Goal: Information Seeking & Learning: Learn about a topic

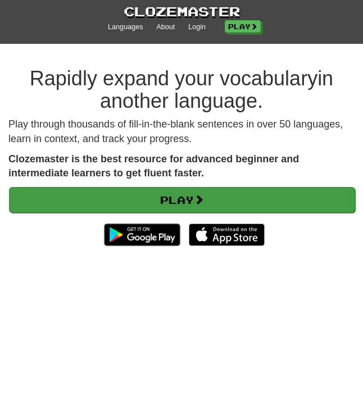
click at [183, 195] on link "Play" at bounding box center [182, 200] width 346 height 26
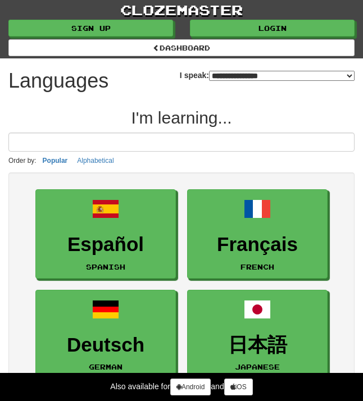
select select "*******"
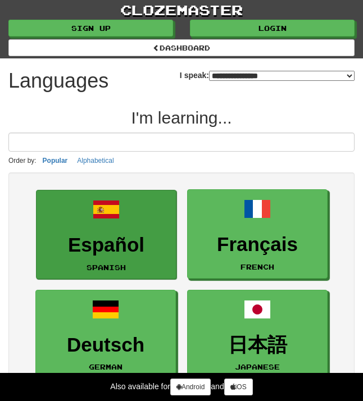
click at [96, 244] on h3 "Español" at bounding box center [106, 245] width 128 height 22
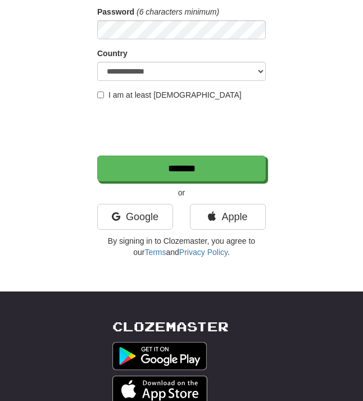
scroll to position [189, 0]
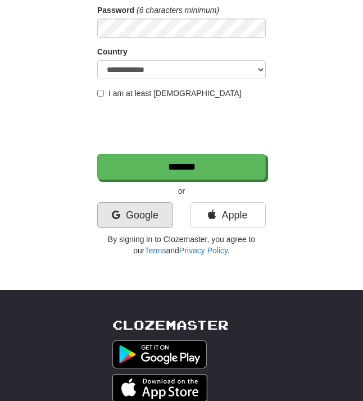
click at [143, 211] on link "Google" at bounding box center [135, 215] width 76 height 26
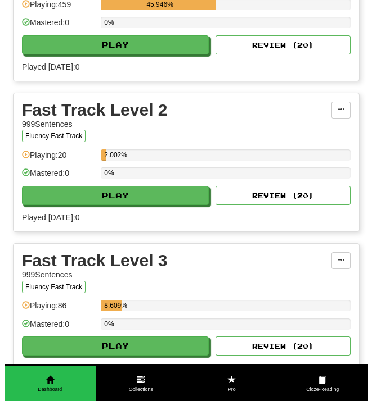
scroll to position [737, 0]
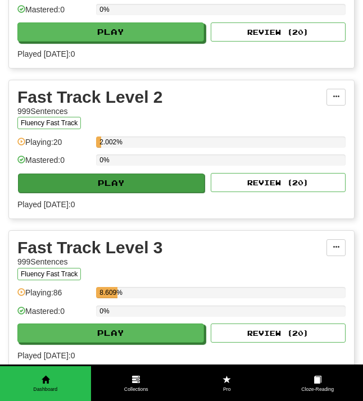
click at [120, 181] on button "Play" at bounding box center [111, 183] width 187 height 19
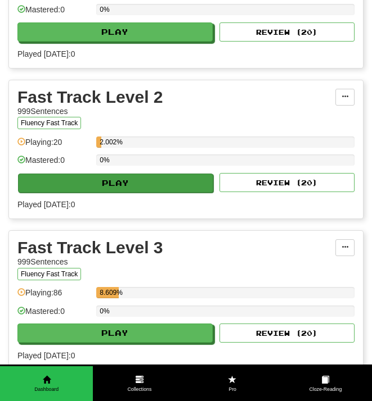
select select "**"
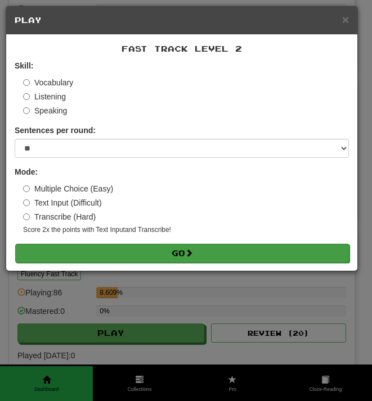
click at [175, 252] on button "Go" at bounding box center [182, 253] width 334 height 19
click at [171, 251] on button "Go" at bounding box center [182, 253] width 334 height 19
click at [186, 252] on button "Go" at bounding box center [182, 253] width 334 height 19
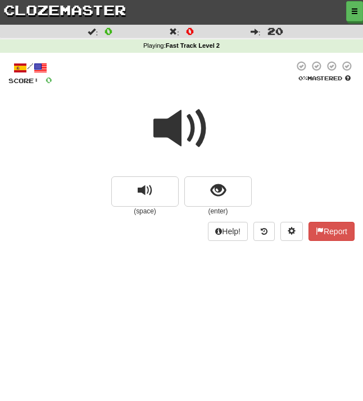
click at [178, 116] on span at bounding box center [181, 129] width 56 height 56
click at [179, 125] on span at bounding box center [181, 129] width 56 height 56
click at [180, 125] on span at bounding box center [181, 129] width 56 height 56
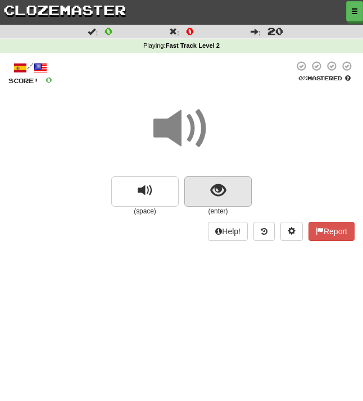
click at [225, 193] on span "show sentence" at bounding box center [218, 190] width 15 height 15
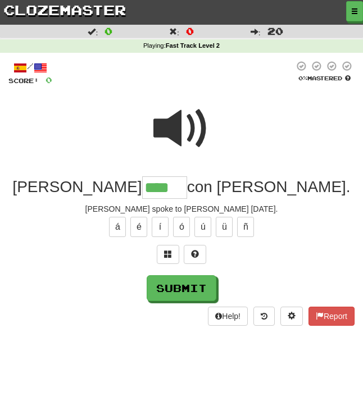
click at [188, 135] on span at bounding box center [181, 129] width 56 height 56
click at [161, 186] on input "****" at bounding box center [164, 187] width 45 height 22
click at [180, 225] on button "ó" at bounding box center [181, 227] width 17 height 20
type input "*****"
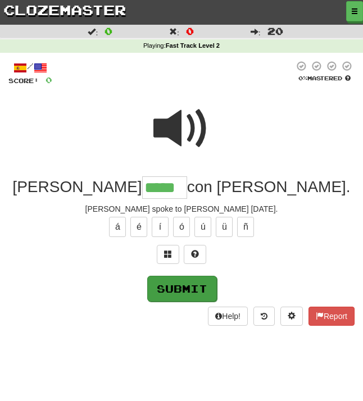
click at [186, 286] on button "Submit" at bounding box center [182, 289] width 70 height 26
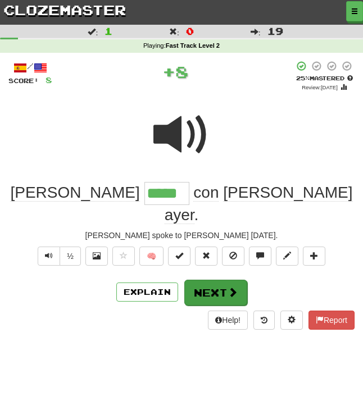
click at [215, 280] on button "Next" at bounding box center [215, 293] width 63 height 26
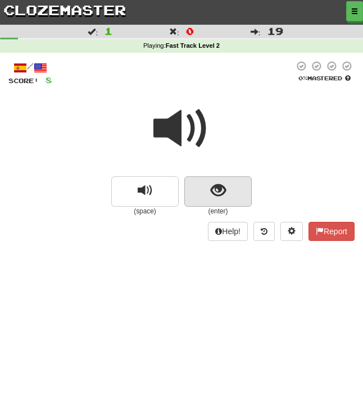
click at [219, 188] on span "show sentence" at bounding box center [218, 190] width 15 height 15
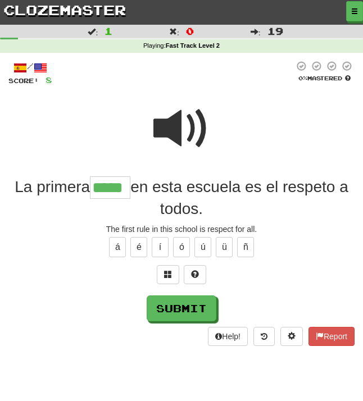
type input "*****"
click at [188, 130] on span at bounding box center [181, 129] width 56 height 56
click at [188, 129] on span at bounding box center [181, 129] width 56 height 56
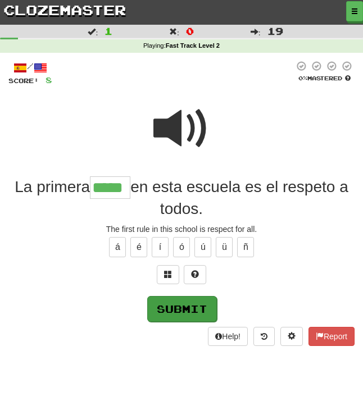
click at [187, 307] on button "Submit" at bounding box center [182, 309] width 70 height 26
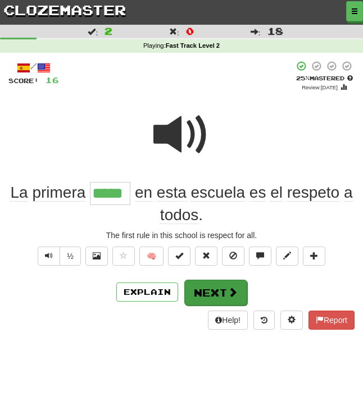
click at [206, 291] on button "Next" at bounding box center [215, 293] width 63 height 26
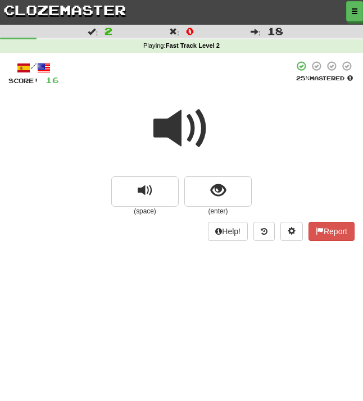
click at [174, 128] on span at bounding box center [181, 129] width 56 height 56
click at [179, 134] on span at bounding box center [181, 129] width 56 height 56
click at [180, 117] on span at bounding box center [181, 129] width 56 height 56
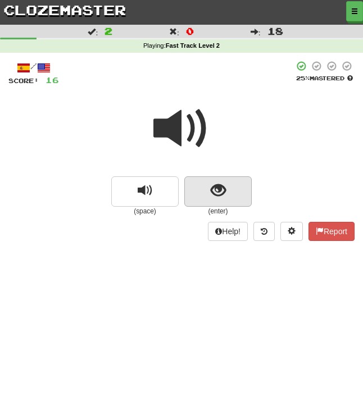
click at [224, 192] on span "show sentence" at bounding box center [218, 190] width 15 height 15
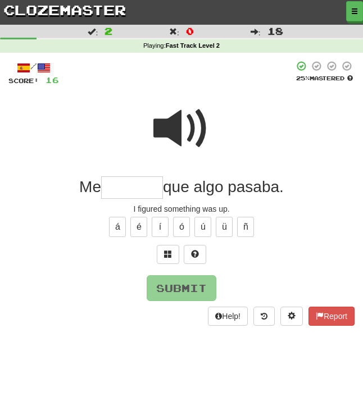
type input "*"
click at [166, 250] on span at bounding box center [168, 254] width 8 height 8
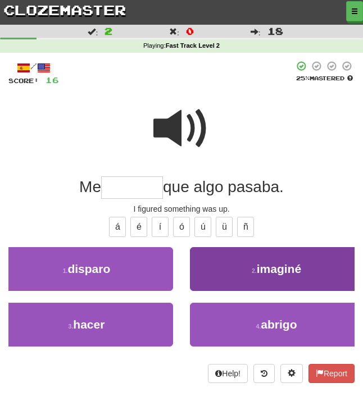
click at [278, 269] on span "imaginé" at bounding box center [279, 268] width 44 height 13
type input "*******"
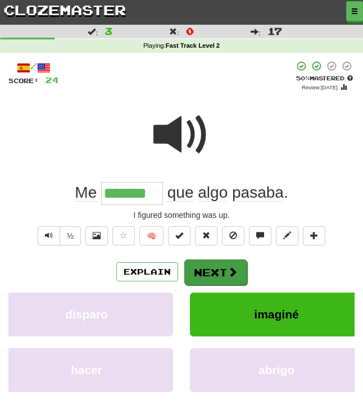
click at [219, 269] on button "Next" at bounding box center [215, 273] width 63 height 26
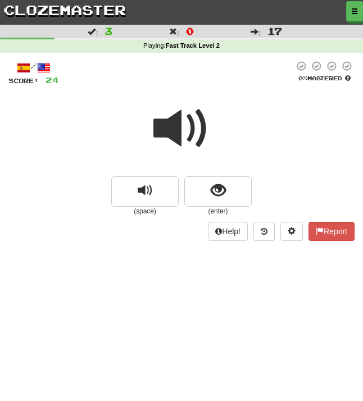
click at [193, 120] on span at bounding box center [181, 129] width 56 height 56
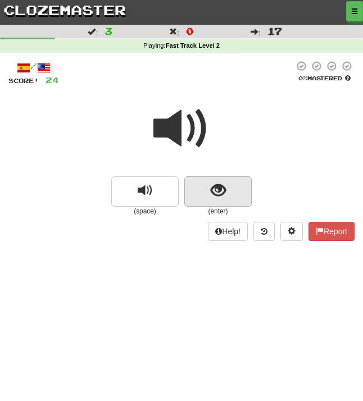
click at [225, 188] on span "show sentence" at bounding box center [218, 190] width 15 height 15
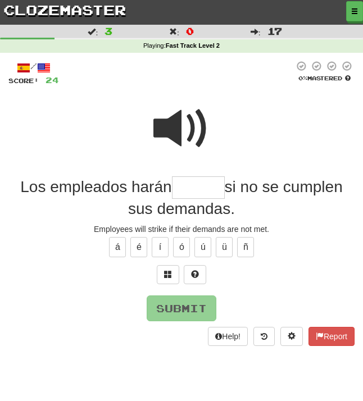
click at [181, 132] on span at bounding box center [181, 129] width 56 height 56
click at [169, 273] on span at bounding box center [168, 274] width 8 height 8
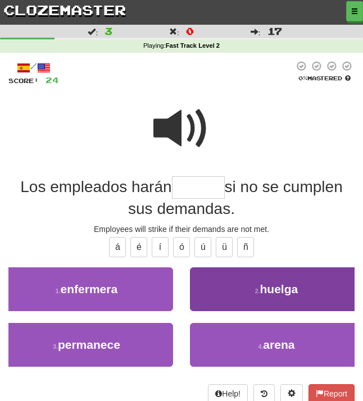
click at [249, 282] on button "2 . huelga" at bounding box center [276, 290] width 173 height 44
type input "******"
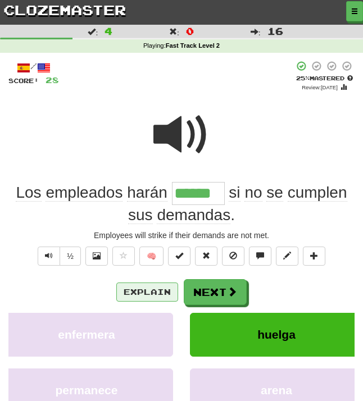
click at [139, 289] on button "Explain" at bounding box center [147, 292] width 62 height 19
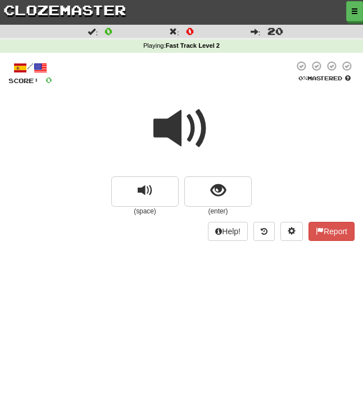
click at [180, 126] on span at bounding box center [181, 129] width 56 height 56
click at [178, 125] on span at bounding box center [181, 129] width 56 height 56
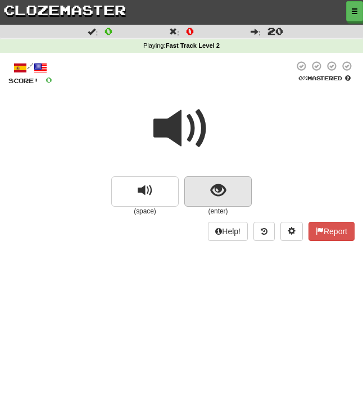
click at [220, 191] on span "show sentence" at bounding box center [218, 190] width 15 height 15
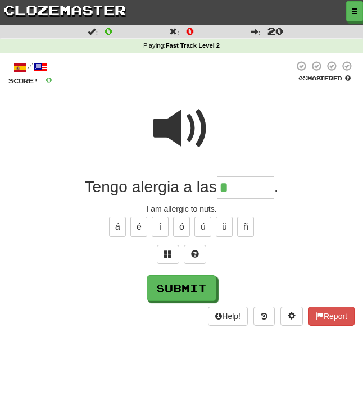
click at [184, 124] on span at bounding box center [181, 129] width 56 height 56
click at [234, 184] on input "*" at bounding box center [245, 187] width 57 height 22
type input "******"
click at [167, 251] on span at bounding box center [168, 254] width 8 height 8
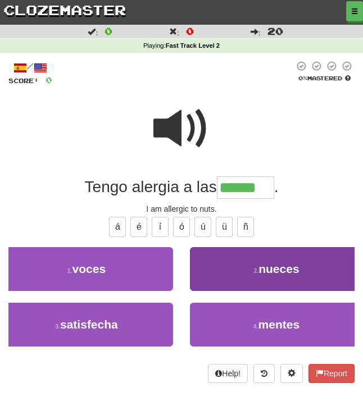
click at [275, 267] on span "nueces" at bounding box center [279, 268] width 40 height 13
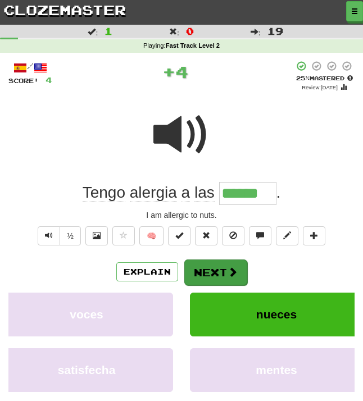
click at [216, 270] on button "Next" at bounding box center [215, 273] width 63 height 26
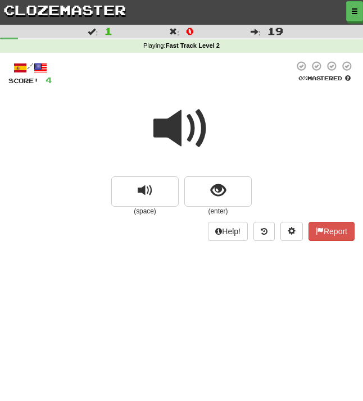
click at [180, 139] on span at bounding box center [181, 129] width 56 height 56
click at [188, 121] on span at bounding box center [181, 129] width 56 height 56
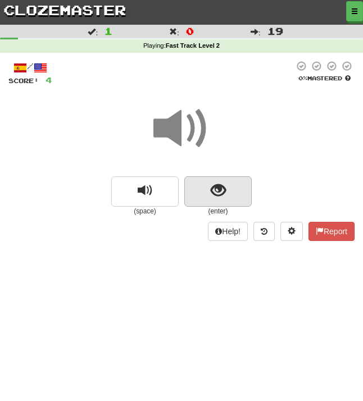
click at [216, 188] on span "show sentence" at bounding box center [218, 190] width 15 height 15
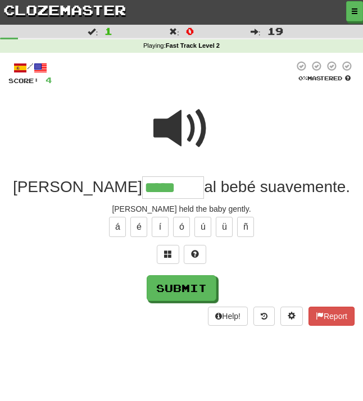
click at [183, 138] on span at bounding box center [181, 129] width 56 height 56
click at [169, 255] on span at bounding box center [168, 254] width 8 height 8
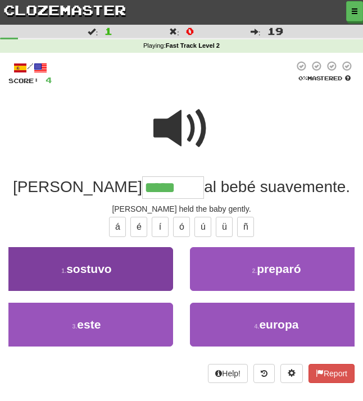
click at [139, 268] on button "1 . sostuvo" at bounding box center [86, 269] width 173 height 44
type input "*******"
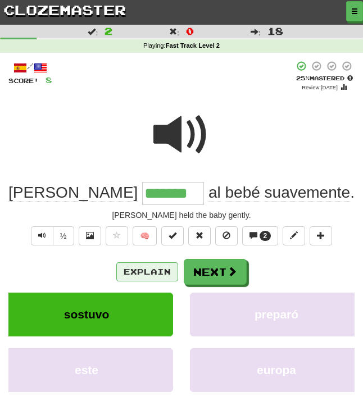
click at [143, 269] on button "Explain" at bounding box center [147, 271] width 62 height 19
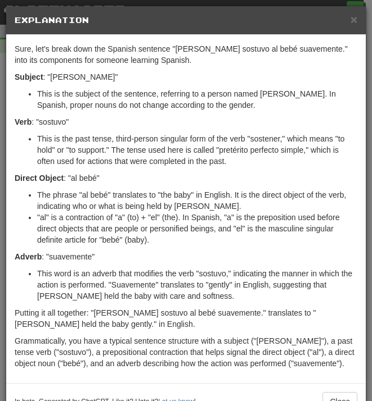
click at [161, 6] on div "× Explanation Sure, let's break down the Spanish sentence "John sostuvo al bebé…" at bounding box center [186, 213] width 360 height 415
click at [350, 22] on span "×" at bounding box center [353, 19] width 7 height 13
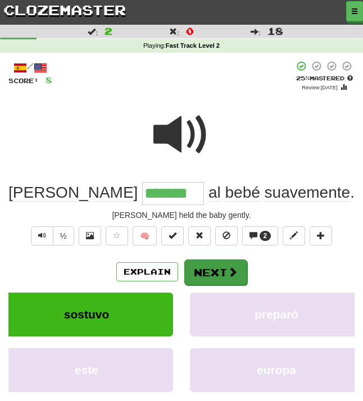
click at [228, 269] on span at bounding box center [233, 272] width 10 height 10
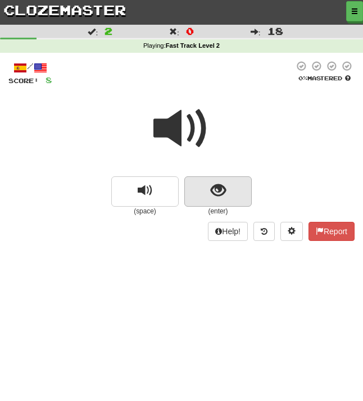
click at [224, 192] on span "show sentence" at bounding box center [218, 190] width 15 height 15
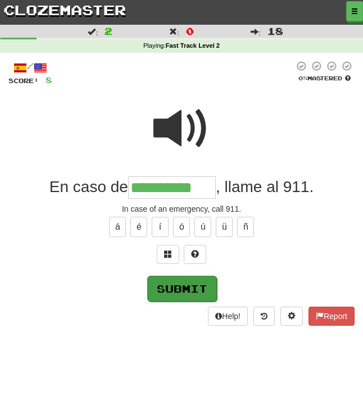
type input "**********"
click at [184, 288] on button "Submit" at bounding box center [182, 289] width 70 height 26
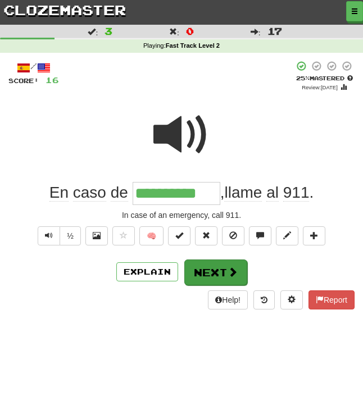
click at [220, 269] on button "Next" at bounding box center [215, 273] width 63 height 26
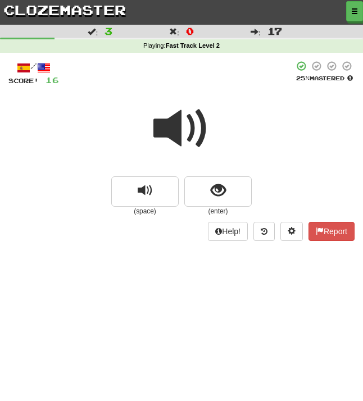
click at [176, 137] on span at bounding box center [181, 129] width 56 height 56
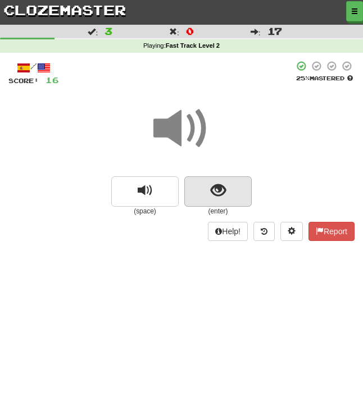
click at [222, 189] on span "show sentence" at bounding box center [218, 190] width 15 height 15
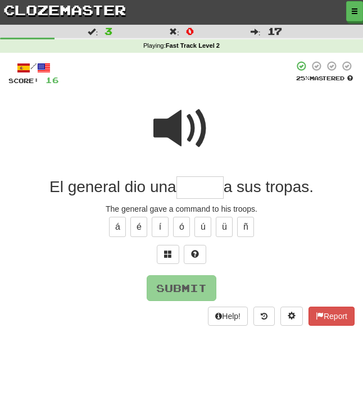
click at [182, 125] on span at bounding box center [181, 129] width 56 height 56
click at [185, 185] on input "text" at bounding box center [199, 187] width 47 height 22
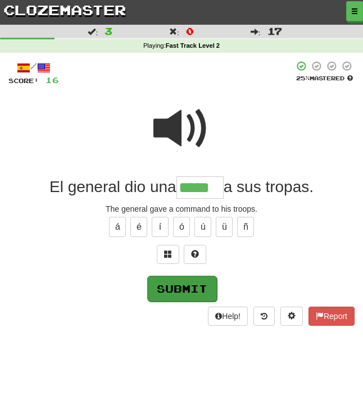
type input "*****"
click at [188, 289] on button "Submit" at bounding box center [182, 289] width 70 height 26
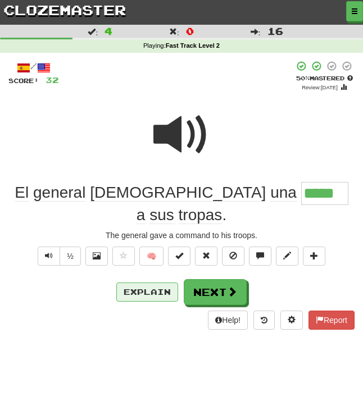
click at [156, 283] on button "Explain" at bounding box center [147, 292] width 62 height 19
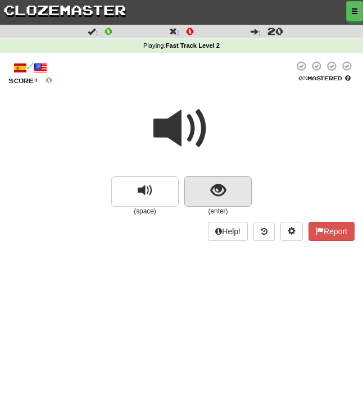
click at [212, 190] on span "show sentence" at bounding box center [218, 190] width 15 height 15
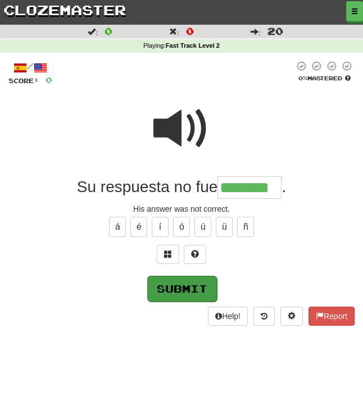
type input "********"
click at [192, 287] on button "Submit" at bounding box center [182, 289] width 70 height 26
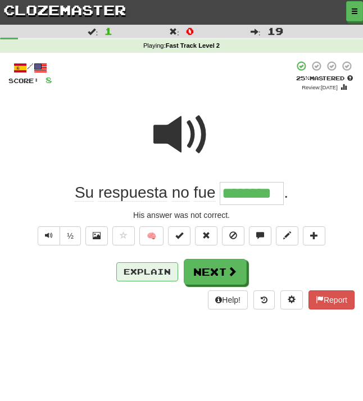
click at [143, 269] on button "Explain" at bounding box center [147, 271] width 62 height 19
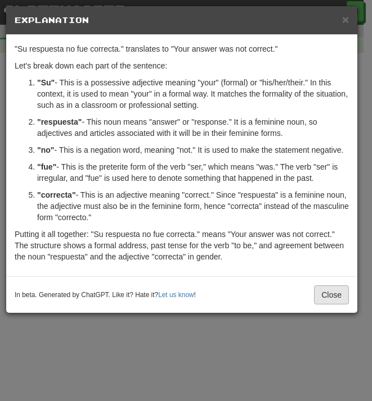
click at [331, 305] on button "Close" at bounding box center [331, 295] width 35 height 19
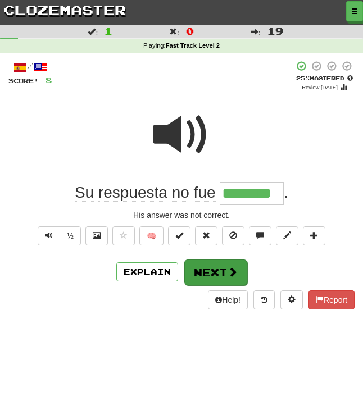
click at [225, 270] on button "Next" at bounding box center [215, 273] width 63 height 26
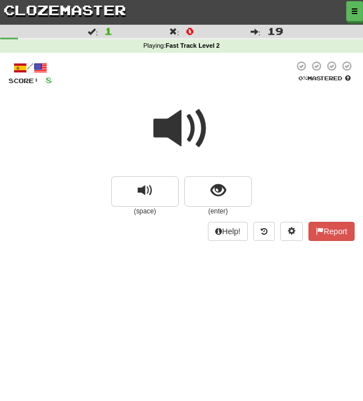
click at [187, 132] on span at bounding box center [181, 129] width 56 height 56
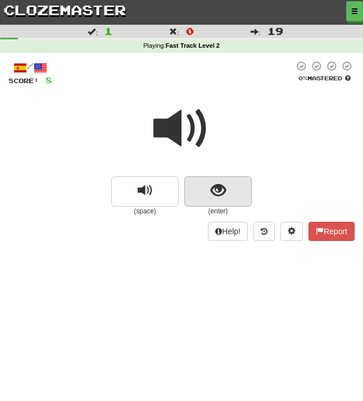
click at [219, 189] on span "show sentence" at bounding box center [218, 190] width 15 height 15
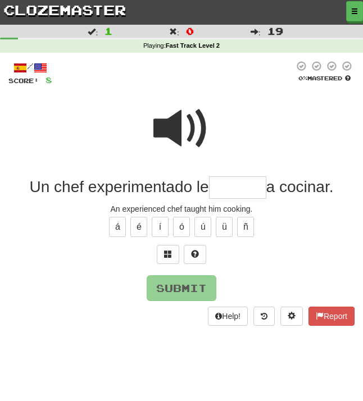
click at [183, 130] on span at bounding box center [181, 129] width 56 height 56
click at [212, 185] on input "text" at bounding box center [237, 187] width 57 height 22
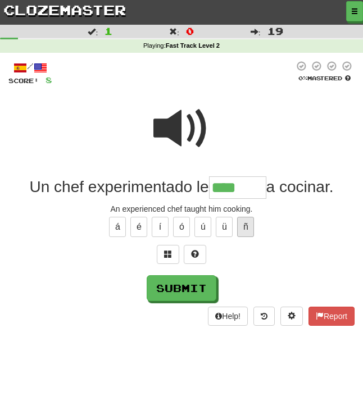
click at [245, 224] on button "ñ" at bounding box center [245, 227] width 17 height 20
click at [189, 129] on span at bounding box center [181, 129] width 56 height 56
click at [254, 185] on input "*****" at bounding box center [237, 187] width 57 height 22
click at [166, 251] on span at bounding box center [168, 254] width 8 height 8
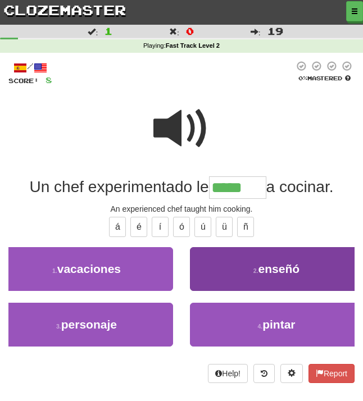
click at [297, 271] on span "enseñó" at bounding box center [280, 268] width 42 height 13
type input "******"
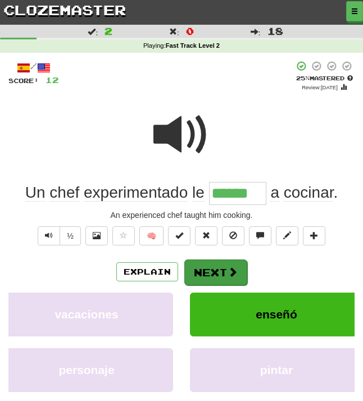
click at [219, 270] on button "Next" at bounding box center [215, 273] width 63 height 26
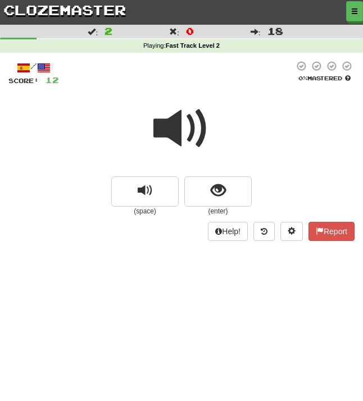
click at [193, 124] on span at bounding box center [181, 129] width 56 height 56
click at [192, 127] on span at bounding box center [181, 129] width 56 height 56
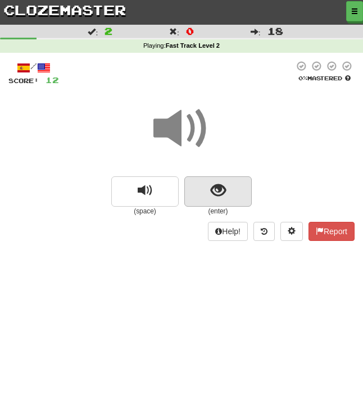
click at [222, 189] on span "show sentence" at bounding box center [218, 190] width 15 height 15
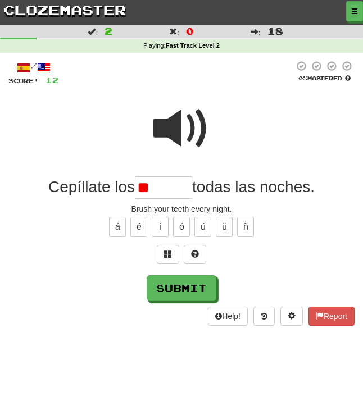
type input "*"
click at [140, 222] on button "é" at bounding box center [138, 227] width 17 height 20
click at [166, 251] on span at bounding box center [168, 254] width 8 height 8
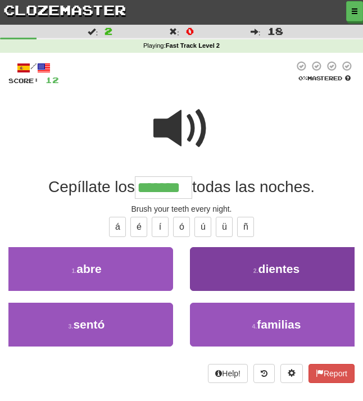
type input "*******"
click at [284, 265] on span "dientes" at bounding box center [280, 268] width 42 height 13
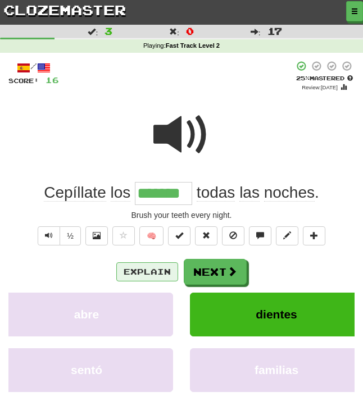
click at [153, 271] on button "Explain" at bounding box center [147, 271] width 62 height 19
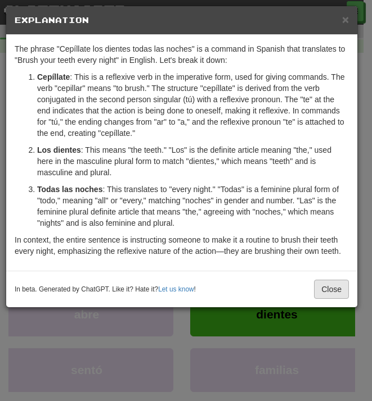
click at [330, 290] on button "Close" at bounding box center [331, 289] width 35 height 19
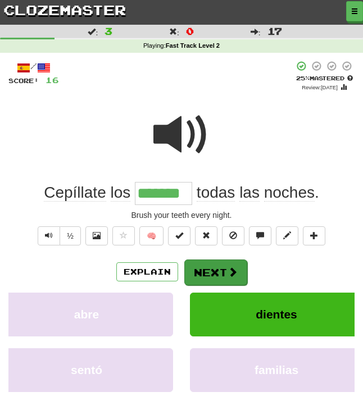
click at [224, 265] on button "Next" at bounding box center [215, 273] width 63 height 26
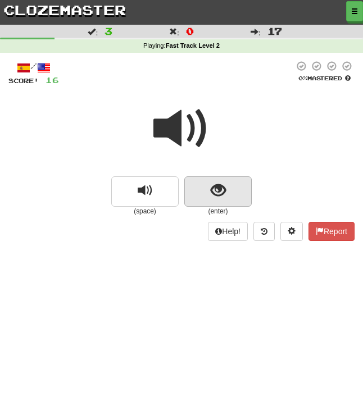
click at [228, 189] on button "show sentence" at bounding box center [217, 191] width 67 height 30
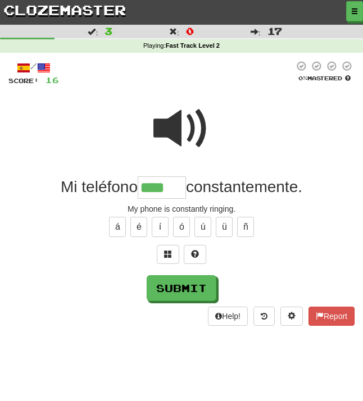
click at [178, 124] on span at bounding box center [181, 129] width 56 height 56
click at [175, 183] on input "****" at bounding box center [162, 187] width 48 height 22
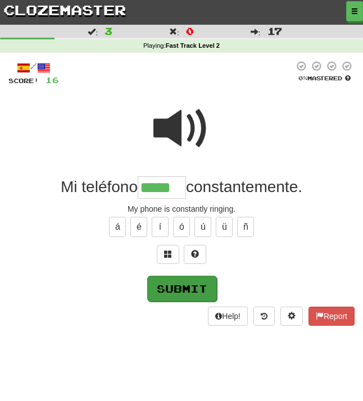
type input "*****"
click at [185, 287] on button "Submit" at bounding box center [182, 289] width 70 height 26
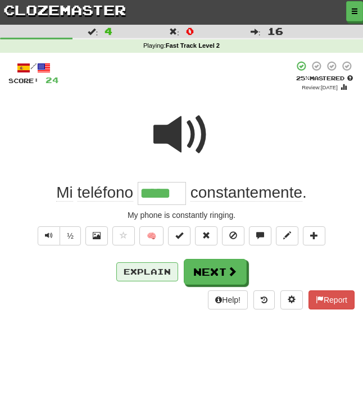
click at [161, 263] on button "Explain" at bounding box center [147, 271] width 62 height 19
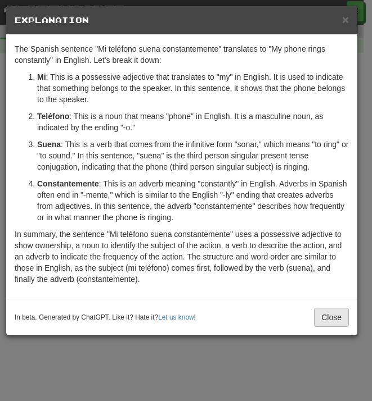
click at [333, 312] on button "Close" at bounding box center [331, 317] width 35 height 19
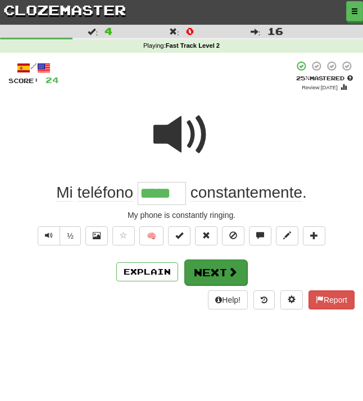
click at [211, 269] on button "Next" at bounding box center [215, 273] width 63 height 26
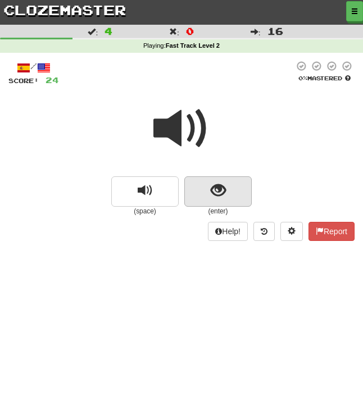
click at [233, 191] on button "show sentence" at bounding box center [217, 191] width 67 height 30
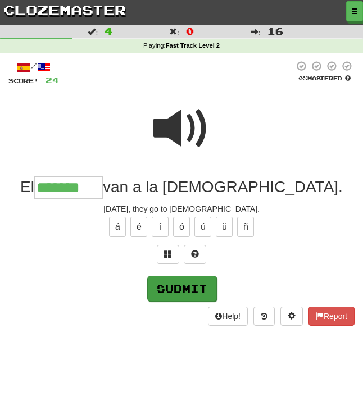
type input "*******"
click at [190, 293] on button "Submit" at bounding box center [182, 289] width 70 height 26
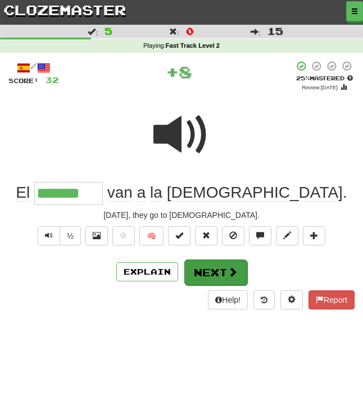
click at [214, 271] on button "Next" at bounding box center [215, 273] width 63 height 26
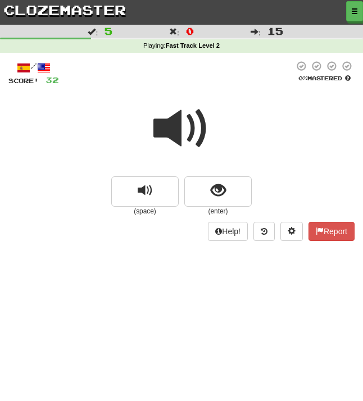
click at [179, 130] on span at bounding box center [181, 129] width 56 height 56
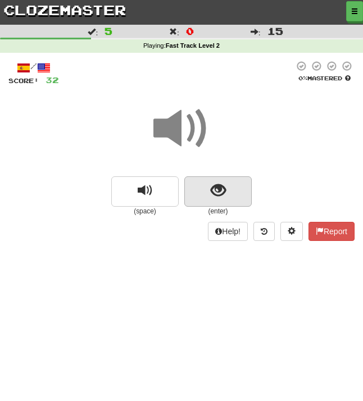
click at [219, 184] on span "show sentence" at bounding box center [218, 190] width 15 height 15
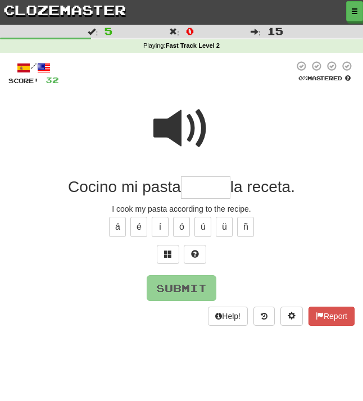
click at [167, 138] on span at bounding box center [181, 129] width 56 height 56
click at [189, 187] on input "text" at bounding box center [205, 187] width 49 height 22
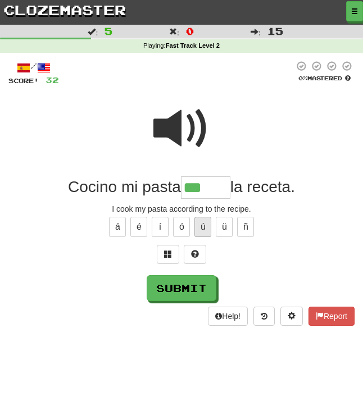
click at [202, 224] on button "ú" at bounding box center [202, 227] width 17 height 20
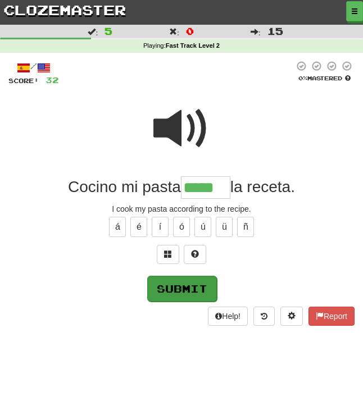
type input "*****"
click at [190, 291] on button "Submit" at bounding box center [182, 289] width 70 height 26
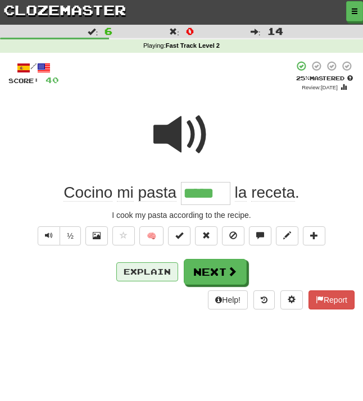
click at [153, 264] on button "Explain" at bounding box center [147, 271] width 62 height 19
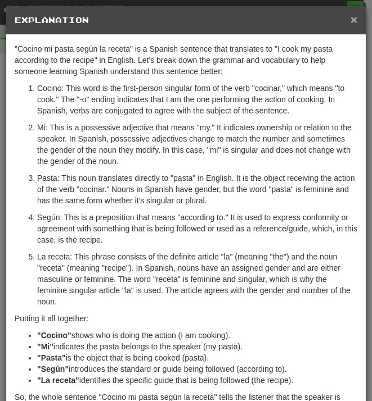
click at [350, 19] on span "×" at bounding box center [353, 19] width 7 height 13
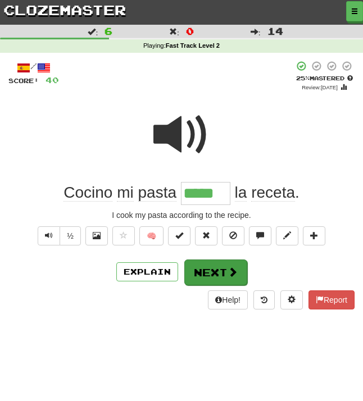
click at [220, 269] on button "Next" at bounding box center [215, 273] width 63 height 26
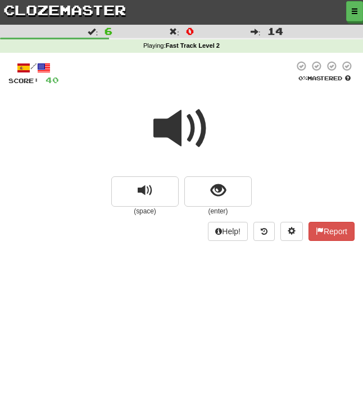
click at [183, 134] on span at bounding box center [181, 129] width 56 height 56
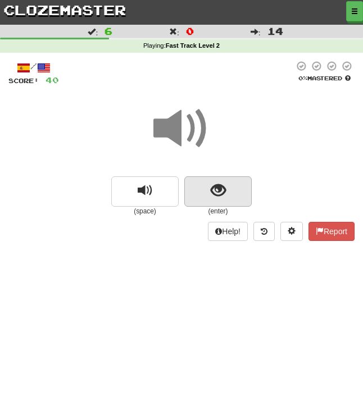
click at [216, 194] on span "show sentence" at bounding box center [218, 190] width 15 height 15
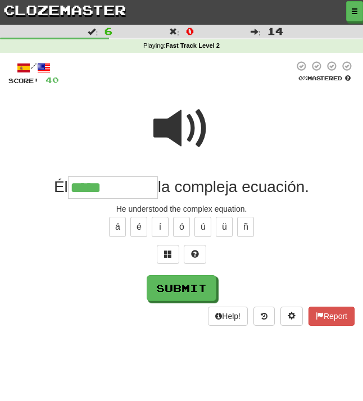
click at [179, 133] on span at bounding box center [181, 129] width 56 height 56
click at [117, 186] on input "*****" at bounding box center [113, 187] width 90 height 22
click at [180, 221] on button "ó" at bounding box center [181, 227] width 17 height 20
type input "**********"
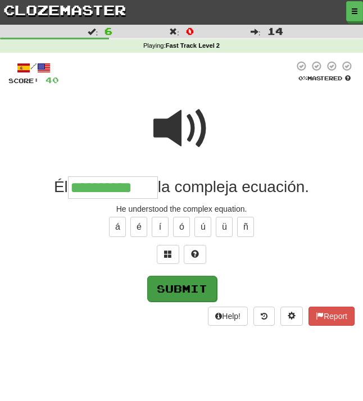
click at [187, 290] on button "Submit" at bounding box center [182, 289] width 70 height 26
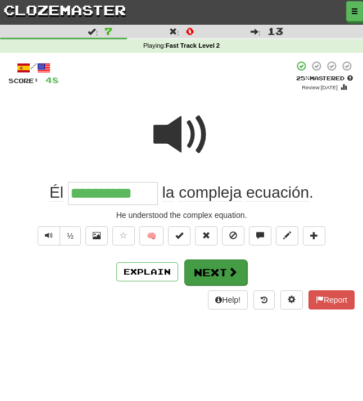
click at [216, 270] on button "Next" at bounding box center [215, 273] width 63 height 26
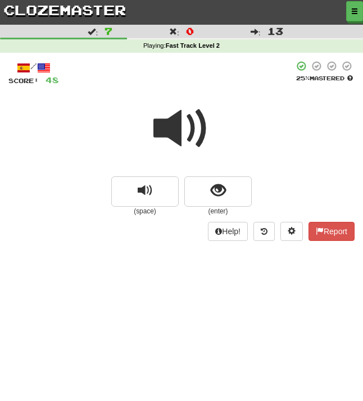
click at [174, 124] on span at bounding box center [181, 129] width 56 height 56
click at [164, 117] on span at bounding box center [181, 129] width 56 height 56
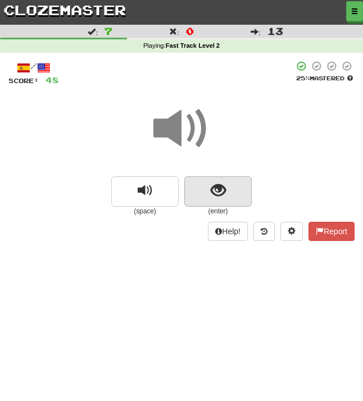
click at [213, 187] on span "show sentence" at bounding box center [218, 190] width 15 height 15
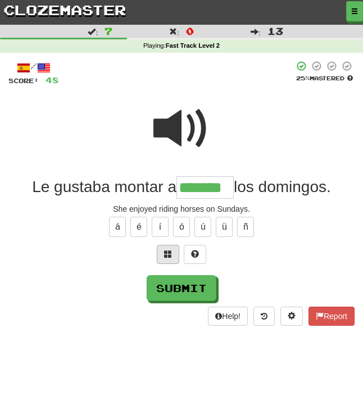
type input "*******"
click at [166, 250] on span at bounding box center [168, 254] width 8 height 8
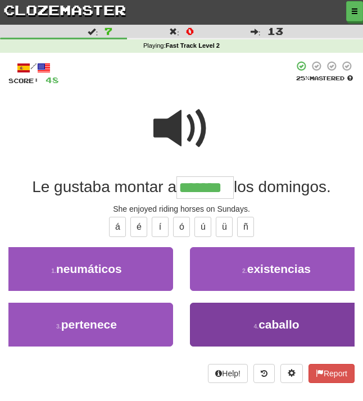
click at [235, 322] on button "4 . caballo" at bounding box center [276, 325] width 173 height 44
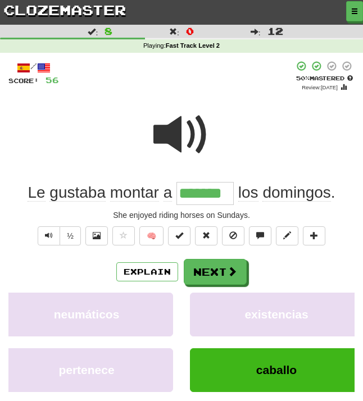
click at [178, 130] on span at bounding box center [181, 135] width 56 height 56
click at [220, 270] on button "Next" at bounding box center [215, 273] width 63 height 26
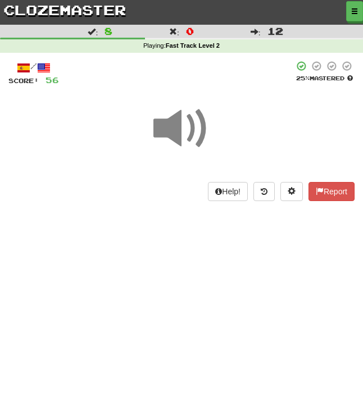
scroll to position [2, 0]
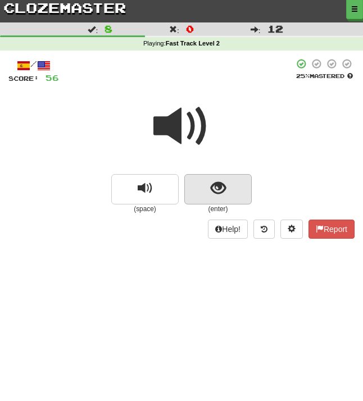
click at [220, 185] on span "show sentence" at bounding box center [218, 188] width 15 height 15
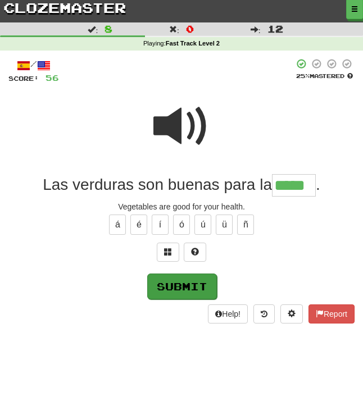
type input "*****"
click at [188, 283] on button "Submit" at bounding box center [182, 287] width 70 height 26
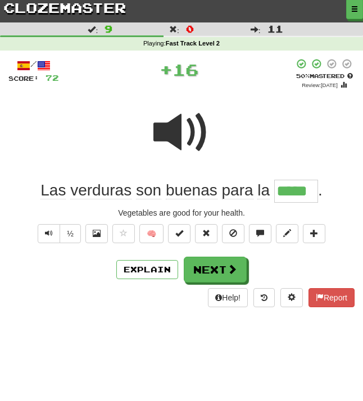
click at [188, 283] on div "/ Score: 72 + 16 50 % Mastered Review: [DATE] Las verduras son buenas para la *…" at bounding box center [181, 182] width 346 height 249
click at [185, 125] on span at bounding box center [181, 133] width 56 height 56
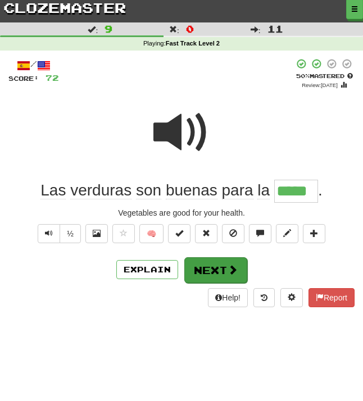
click at [212, 266] on button "Next" at bounding box center [215, 270] width 63 height 26
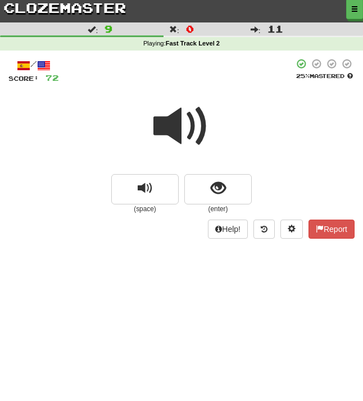
click at [185, 122] on span at bounding box center [181, 126] width 56 height 56
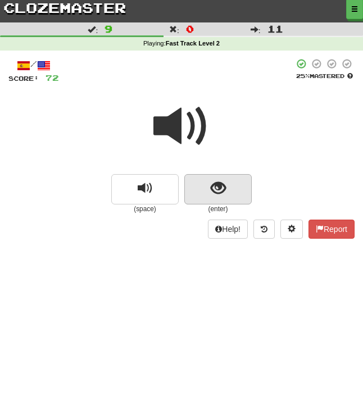
click at [213, 188] on span "show sentence" at bounding box center [218, 188] width 15 height 15
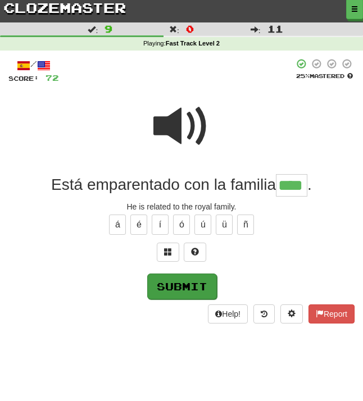
type input "****"
click at [193, 287] on button "Submit" at bounding box center [182, 287] width 70 height 26
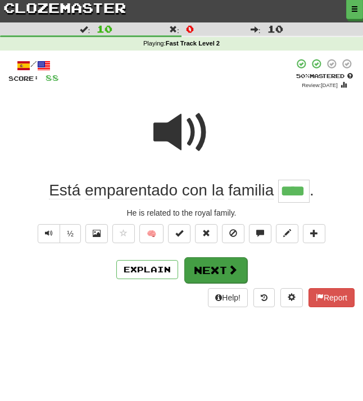
click at [216, 261] on button "Next" at bounding box center [215, 270] width 63 height 26
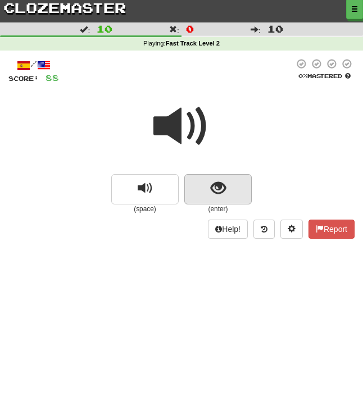
click at [228, 185] on button "show sentence" at bounding box center [217, 189] width 67 height 30
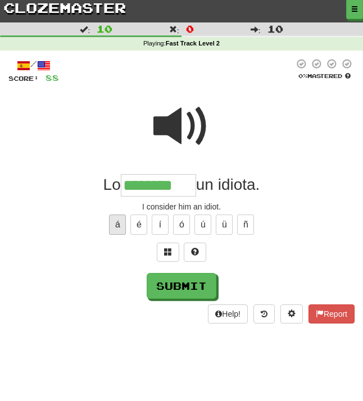
click at [119, 219] on button "á" at bounding box center [117, 225] width 17 height 20
click at [188, 129] on span at bounding box center [181, 126] width 56 height 56
click at [188, 184] on input "********" at bounding box center [158, 185] width 75 height 22
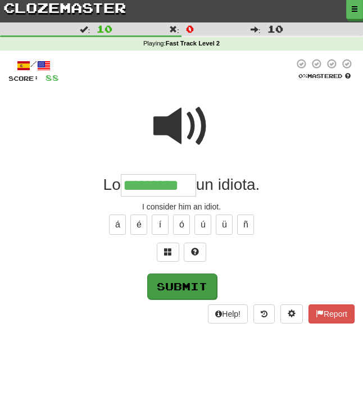
type input "*********"
click at [187, 286] on button "Submit" at bounding box center [182, 287] width 70 height 26
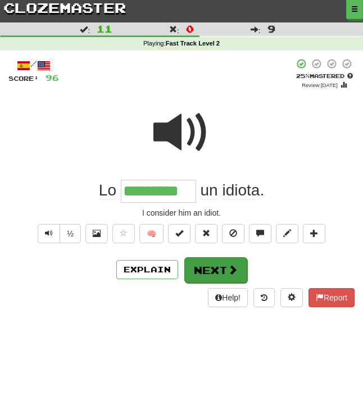
click at [216, 265] on button "Next" at bounding box center [215, 270] width 63 height 26
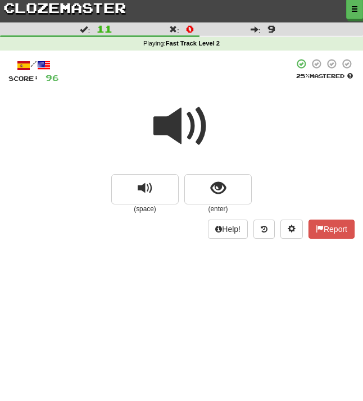
click at [176, 126] on span at bounding box center [181, 126] width 56 height 56
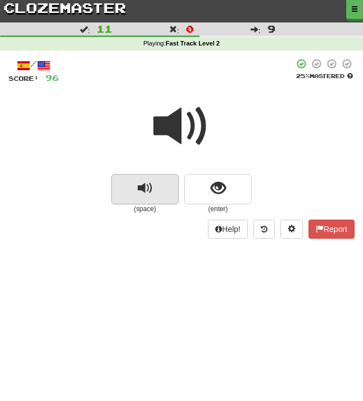
click at [144, 185] on span "replay audio" at bounding box center [145, 188] width 15 height 15
click at [145, 185] on span "replay audio" at bounding box center [145, 188] width 15 height 15
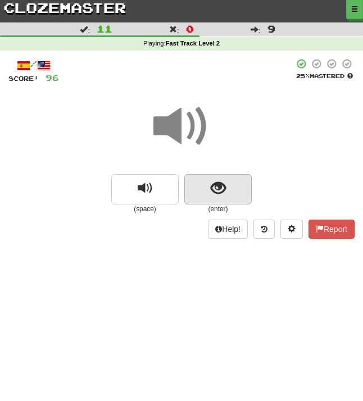
click at [220, 187] on span "show sentence" at bounding box center [218, 188] width 15 height 15
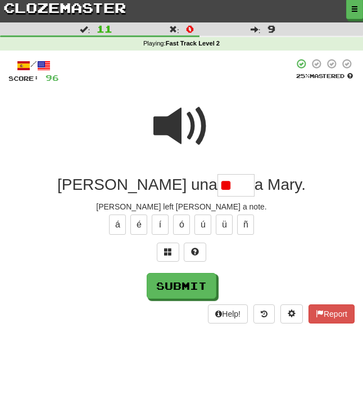
type input "*"
type input "****"
click at [170, 250] on span at bounding box center [168, 252] width 8 height 8
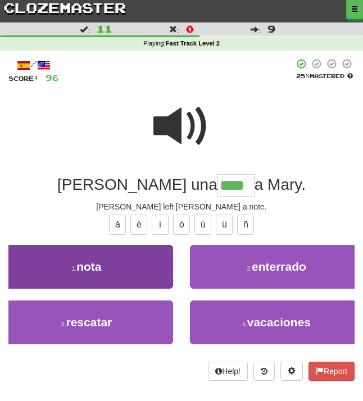
click at [139, 279] on button "1 . nota" at bounding box center [86, 267] width 173 height 44
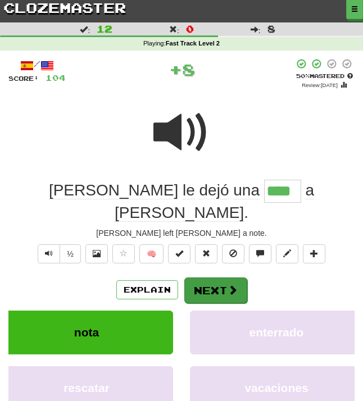
click at [213, 278] on button "Next" at bounding box center [215, 291] width 63 height 26
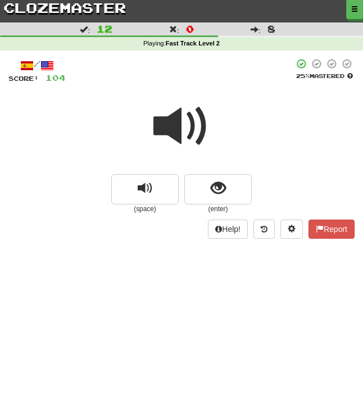
click at [181, 128] on span at bounding box center [181, 126] width 56 height 56
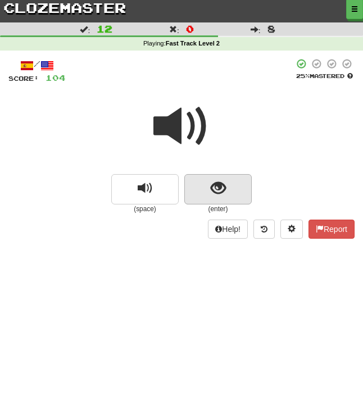
click at [230, 183] on button "show sentence" at bounding box center [217, 189] width 67 height 30
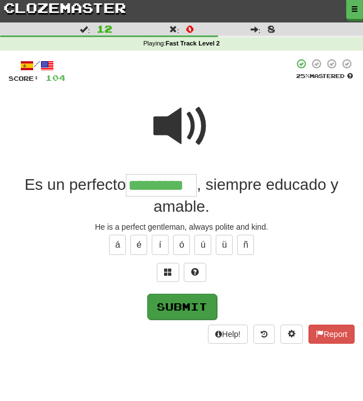
type input "*********"
click at [199, 304] on button "Submit" at bounding box center [182, 307] width 70 height 26
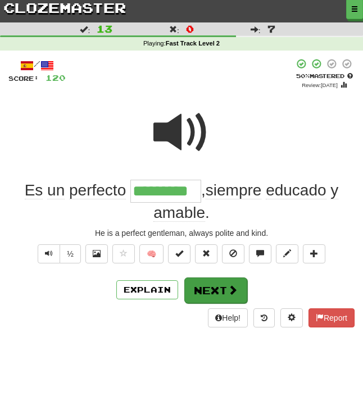
click at [213, 291] on button "Next" at bounding box center [215, 291] width 63 height 26
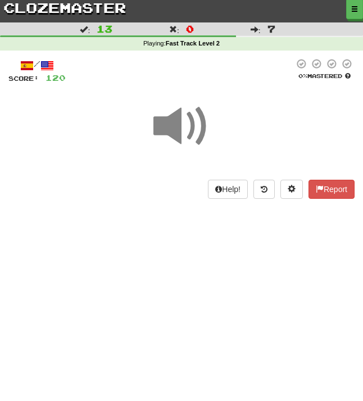
click at [186, 125] on span at bounding box center [181, 126] width 56 height 56
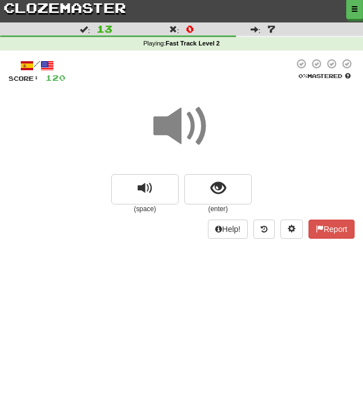
click at [186, 126] on span at bounding box center [181, 126] width 56 height 56
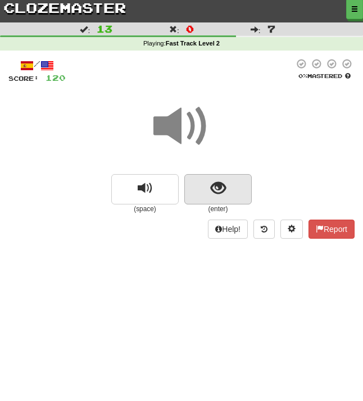
click at [228, 185] on button "show sentence" at bounding box center [217, 189] width 67 height 30
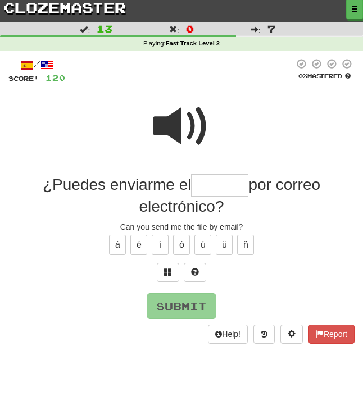
click at [195, 120] on span at bounding box center [181, 126] width 56 height 56
click at [197, 180] on input "text" at bounding box center [219, 185] width 57 height 22
type input "*"
click at [170, 268] on span at bounding box center [168, 272] width 8 height 8
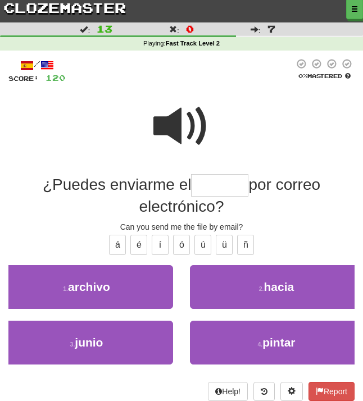
click at [177, 113] on span at bounding box center [181, 126] width 56 height 56
click at [193, 118] on span at bounding box center [181, 126] width 56 height 56
click at [188, 123] on span at bounding box center [181, 126] width 56 height 56
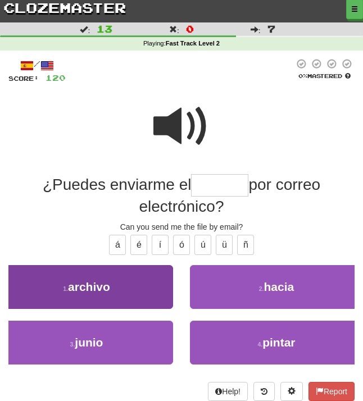
click at [94, 277] on button "1 . archivo" at bounding box center [86, 287] width 173 height 44
type input "*******"
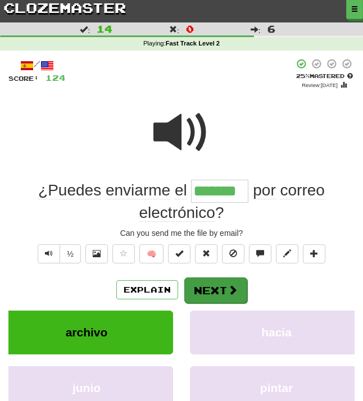
click at [215, 286] on button "Next" at bounding box center [215, 291] width 63 height 26
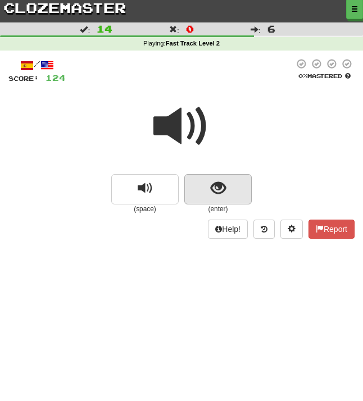
click at [226, 188] on button "show sentence" at bounding box center [217, 189] width 67 height 30
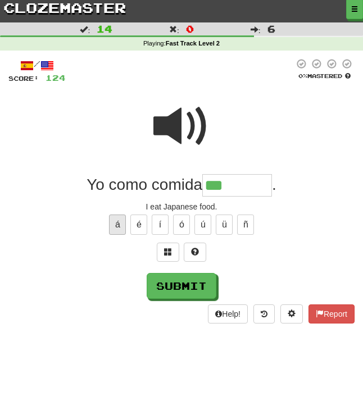
click at [120, 215] on button "á" at bounding box center [117, 225] width 17 height 20
click at [173, 127] on span at bounding box center [181, 126] width 56 height 56
click at [266, 182] on input "*******" at bounding box center [237, 185] width 70 height 22
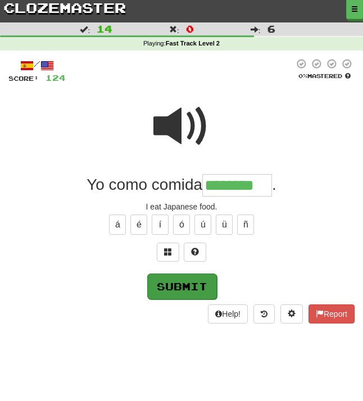
type input "********"
click at [196, 282] on button "Submit" at bounding box center [182, 287] width 70 height 26
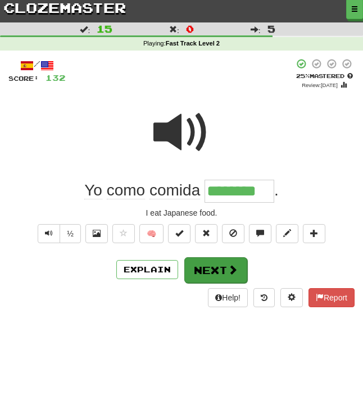
click at [215, 272] on button "Next" at bounding box center [215, 270] width 63 height 26
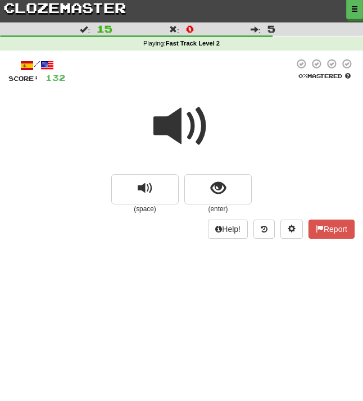
click at [187, 119] on span at bounding box center [181, 126] width 56 height 56
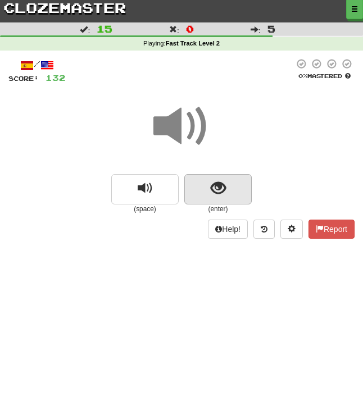
click at [219, 185] on span "show sentence" at bounding box center [218, 188] width 15 height 15
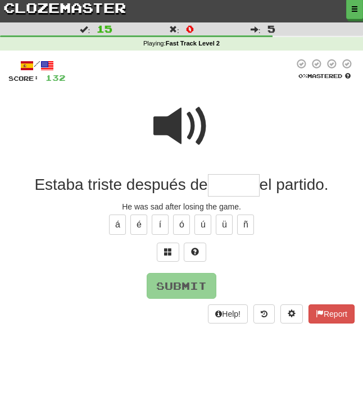
click at [190, 121] on span at bounding box center [181, 126] width 56 height 56
click at [216, 180] on input "text" at bounding box center [234, 185] width 52 height 22
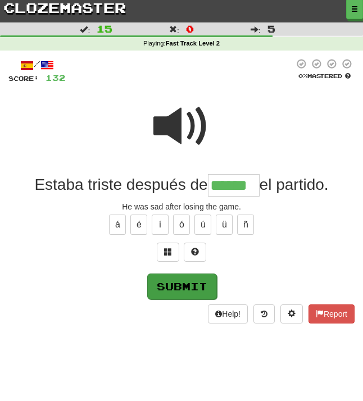
type input "******"
click at [191, 292] on button "Submit" at bounding box center [182, 287] width 70 height 26
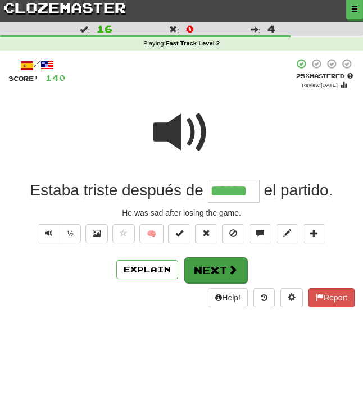
click at [217, 270] on button "Next" at bounding box center [215, 270] width 63 height 26
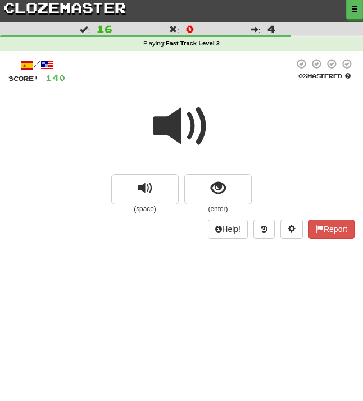
click at [182, 128] on span at bounding box center [181, 126] width 56 height 56
click at [188, 127] on span at bounding box center [181, 126] width 56 height 56
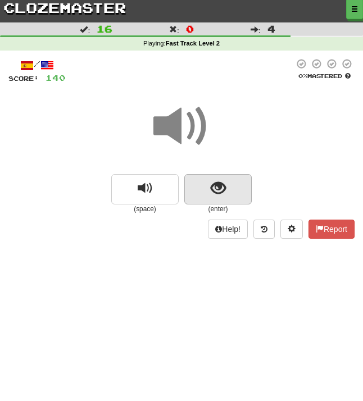
click at [216, 189] on span "show sentence" at bounding box center [218, 188] width 15 height 15
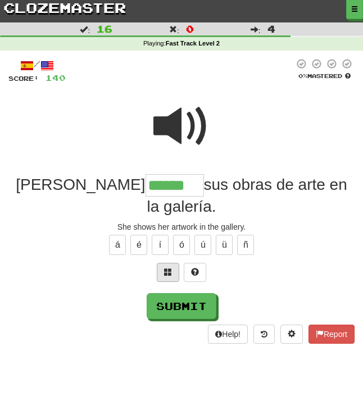
type input "******"
click at [167, 268] on span at bounding box center [168, 272] width 8 height 8
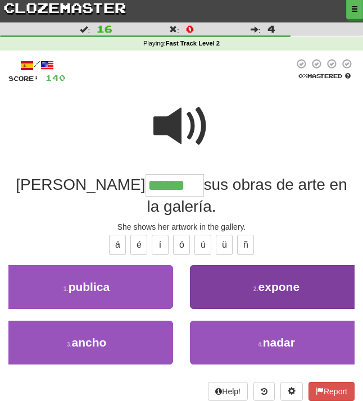
click at [282, 280] on span "expone" at bounding box center [280, 286] width 42 height 13
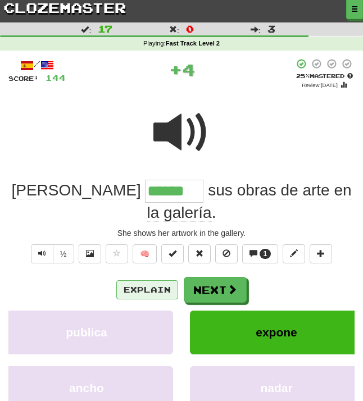
click at [150, 280] on button "Explain" at bounding box center [147, 289] width 62 height 19
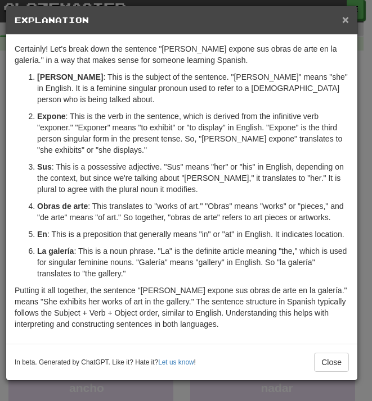
click at [346, 21] on span "×" at bounding box center [345, 19] width 7 height 13
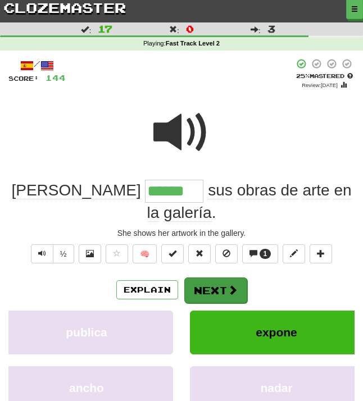
click at [216, 278] on button "Next" at bounding box center [215, 291] width 63 height 26
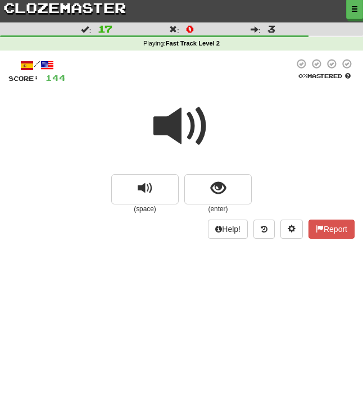
click at [182, 124] on span at bounding box center [181, 126] width 56 height 56
click at [178, 128] on span at bounding box center [181, 126] width 56 height 56
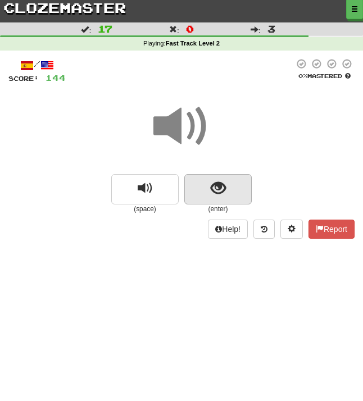
click at [226, 189] on button "show sentence" at bounding box center [217, 189] width 67 height 30
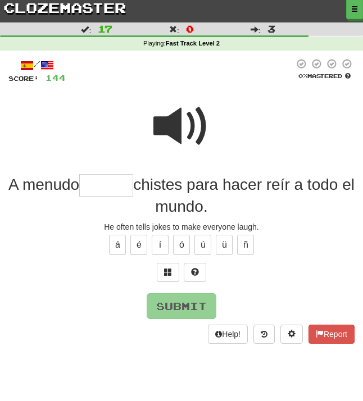
click at [176, 132] on span at bounding box center [181, 126] width 56 height 56
click at [94, 189] on input "text" at bounding box center [106, 185] width 54 height 22
click at [167, 268] on span at bounding box center [168, 272] width 8 height 8
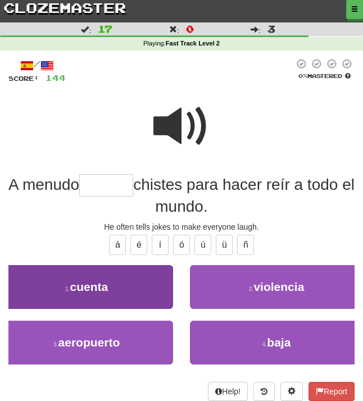
click at [116, 287] on button "1 . cuenta" at bounding box center [86, 287] width 173 height 44
type input "******"
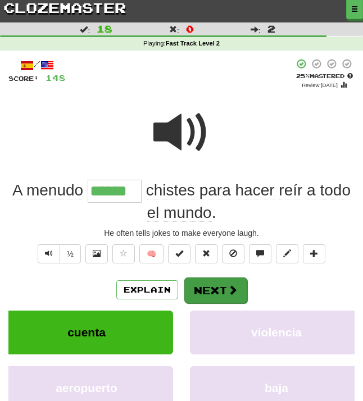
click at [220, 284] on button "Next" at bounding box center [215, 291] width 63 height 26
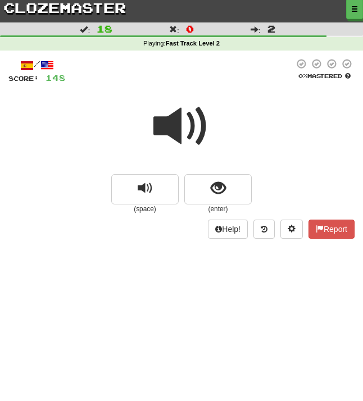
click at [187, 128] on span at bounding box center [181, 126] width 56 height 56
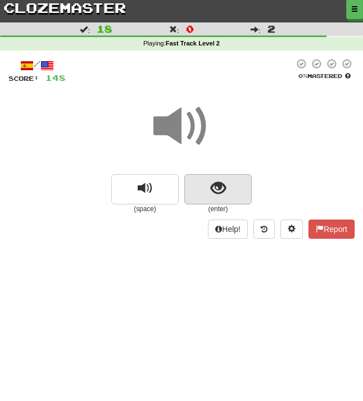
click at [225, 189] on span "show sentence" at bounding box center [218, 188] width 15 height 15
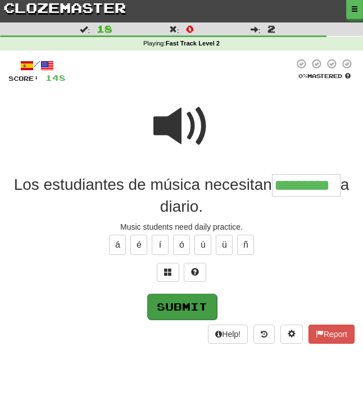
type input "*********"
click at [197, 302] on button "Submit" at bounding box center [182, 307] width 70 height 26
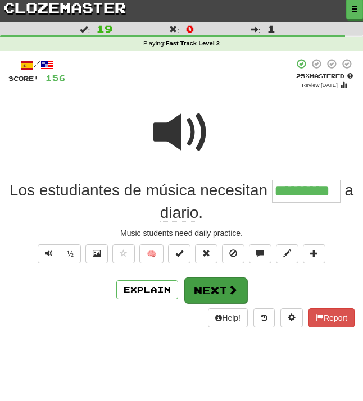
click at [214, 286] on button "Next" at bounding box center [215, 291] width 63 height 26
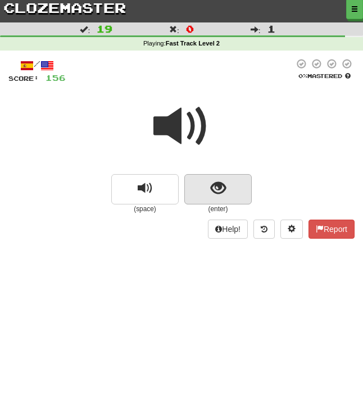
click at [222, 191] on span "show sentence" at bounding box center [218, 188] width 15 height 15
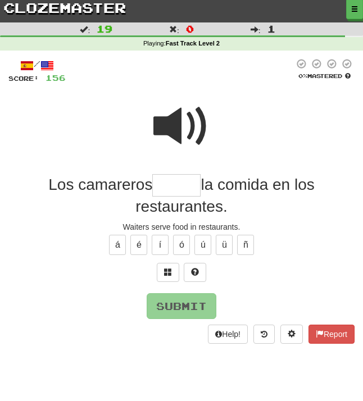
click at [186, 126] on span at bounding box center [181, 126] width 56 height 56
click at [160, 188] on input "text" at bounding box center [176, 185] width 48 height 22
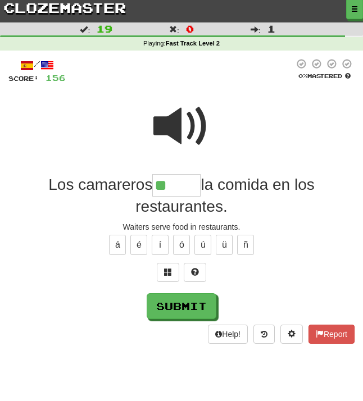
click at [180, 124] on span at bounding box center [181, 126] width 56 height 56
click at [169, 268] on span at bounding box center [168, 272] width 8 height 8
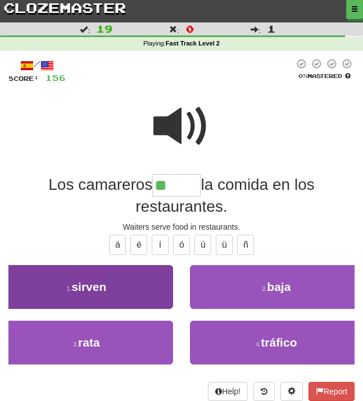
click at [132, 275] on button "1 . sirven" at bounding box center [86, 287] width 173 height 44
type input "******"
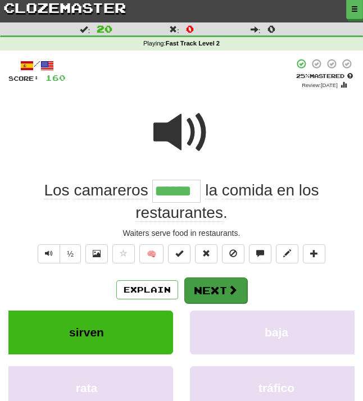
click at [213, 288] on button "Next" at bounding box center [215, 291] width 63 height 26
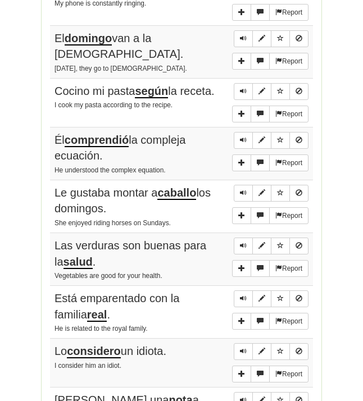
scroll to position [738, 0]
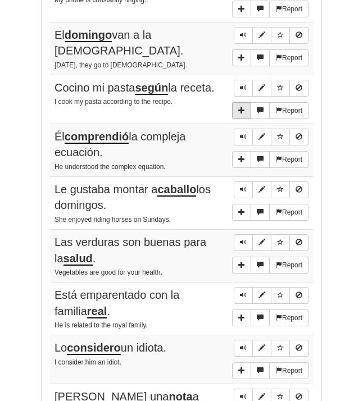
click at [240, 107] on span "More sentence controls" at bounding box center [241, 110] width 7 height 7
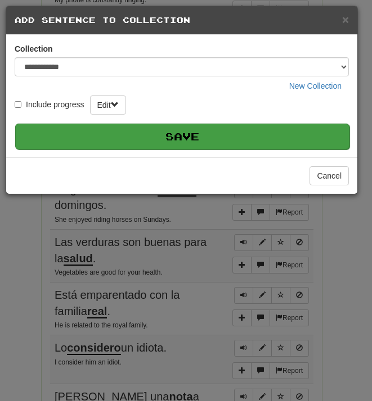
click at [245, 134] on button "Save" at bounding box center [182, 137] width 334 height 26
